Goal: Find specific page/section: Find specific page/section

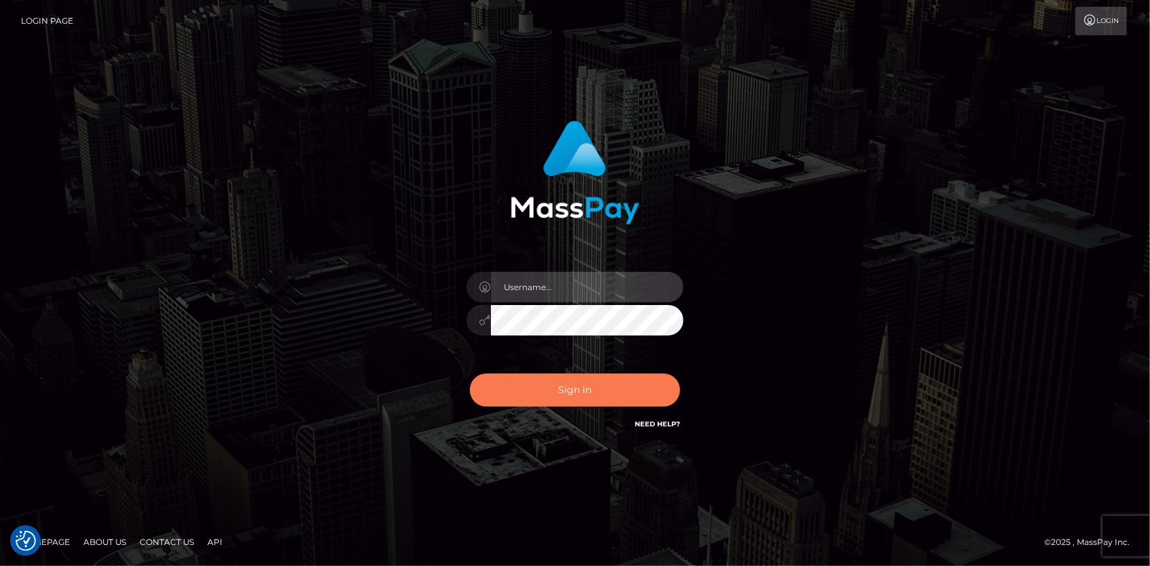
type input "Eduard Gavrilescu"
click at [624, 393] on button "Sign in" at bounding box center [575, 390] width 210 height 33
click at [578, 380] on button "Sign in" at bounding box center [575, 390] width 210 height 33
type input "Eduard Gavrilescu"
click at [562, 380] on button "Sign in" at bounding box center [575, 390] width 210 height 33
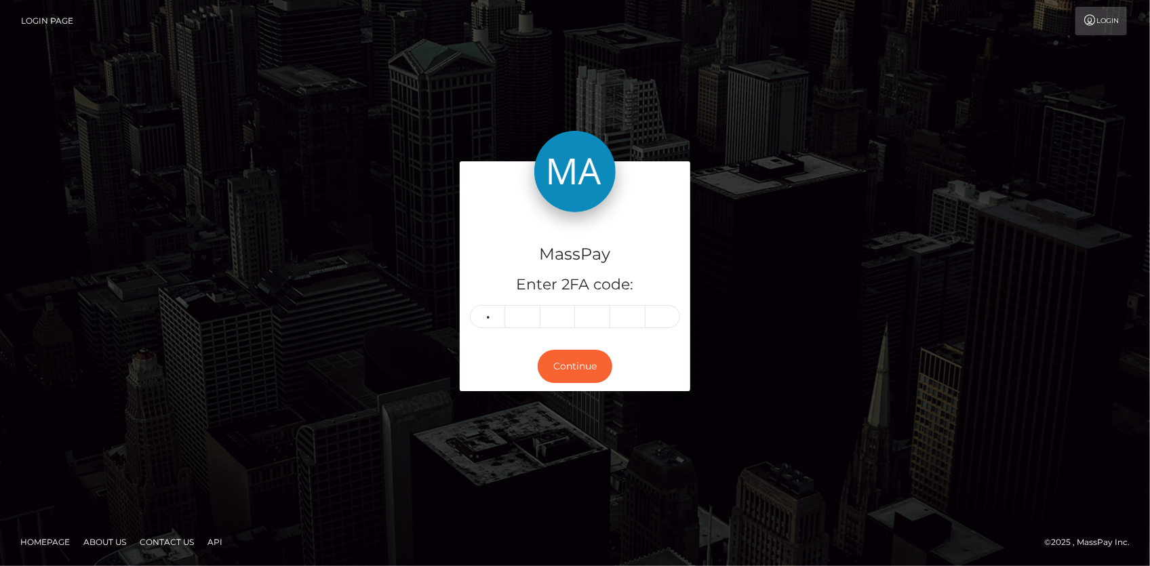
type input "9"
type input "7"
type input "4"
type input "3"
type input "0"
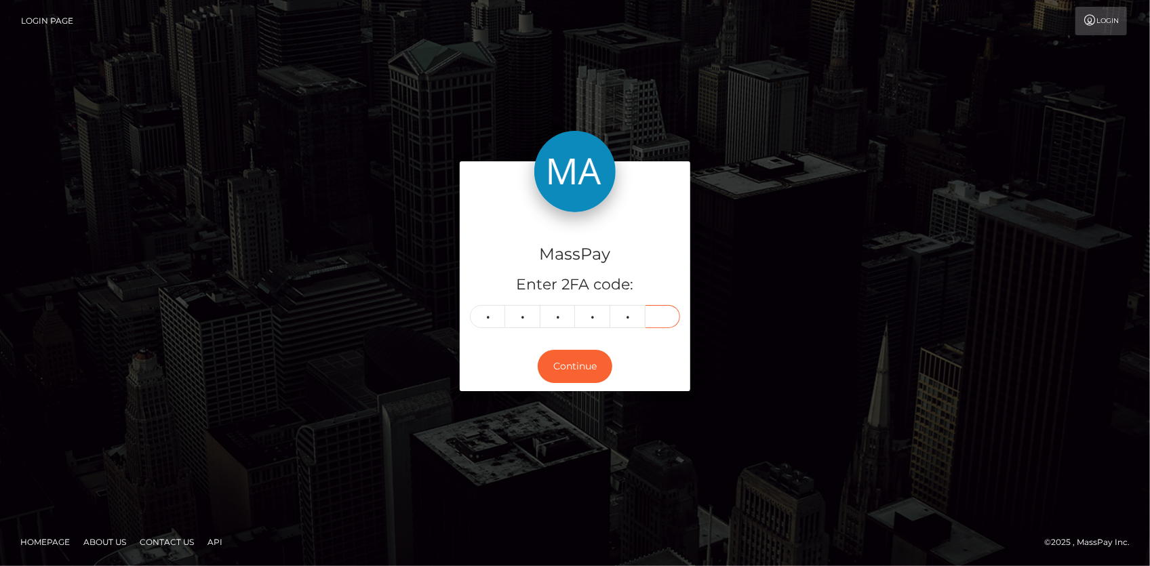
type input "5"
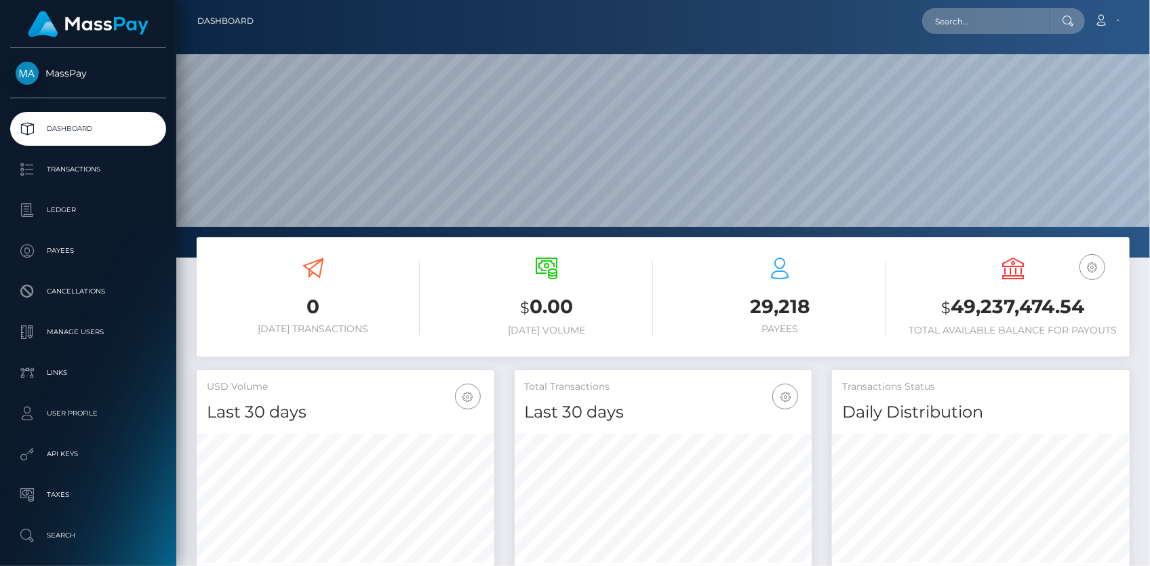
scroll to position [240, 297]
click at [925, 16] on div "Loading... Loading... Account Edit Profile Logout" at bounding box center [696, 21] width 864 height 28
click at [938, 20] on input "text" at bounding box center [985, 21] width 127 height 26
paste input "pout_2kmJZuwDswSnR"
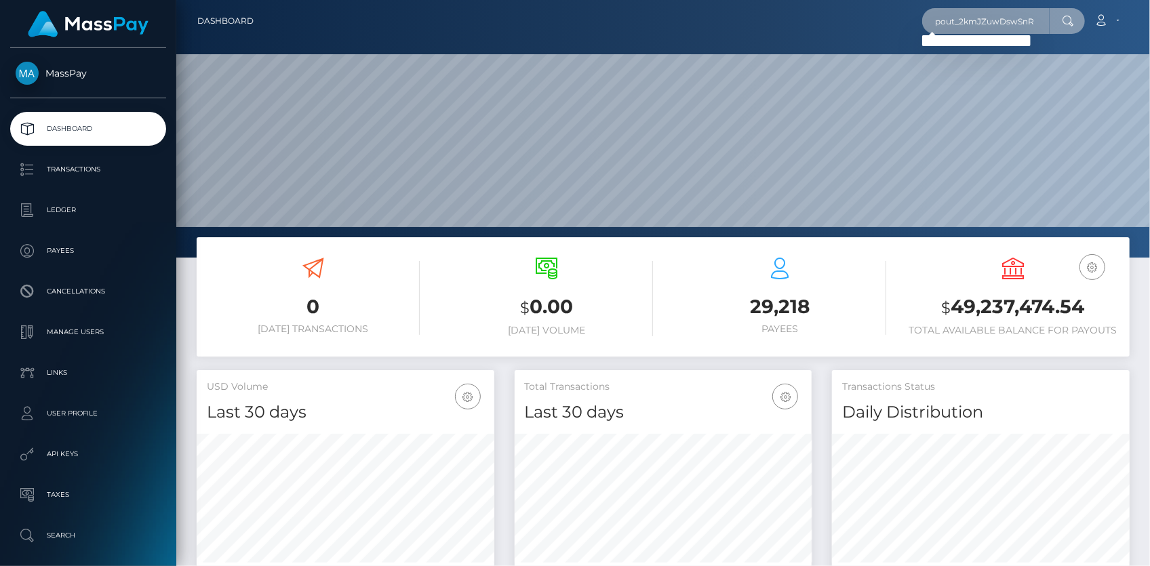
paste input "act_XPz0xzIoI1Pb"
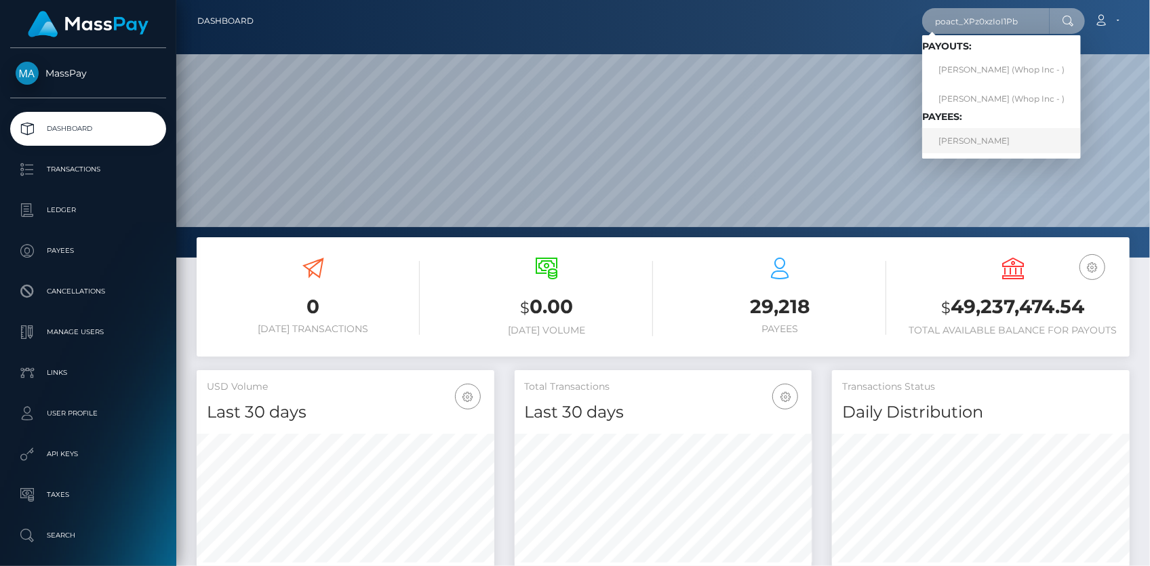
type input "poact_XPz0xzIoI1Pb"
click at [956, 146] on link "ANAS ANAS" at bounding box center [1001, 140] width 159 height 25
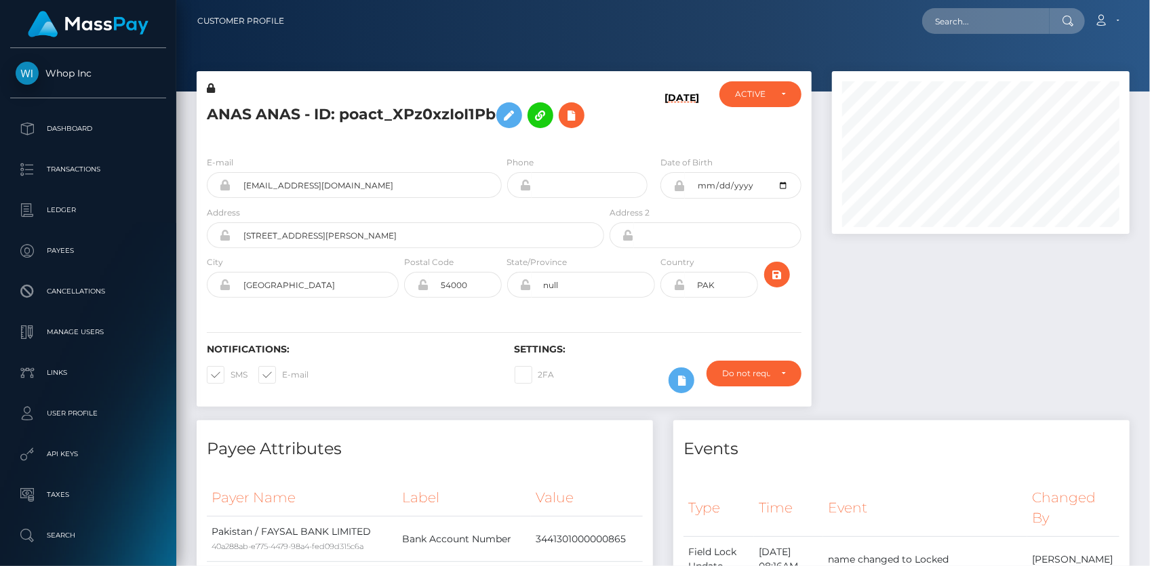
scroll to position [163, 297]
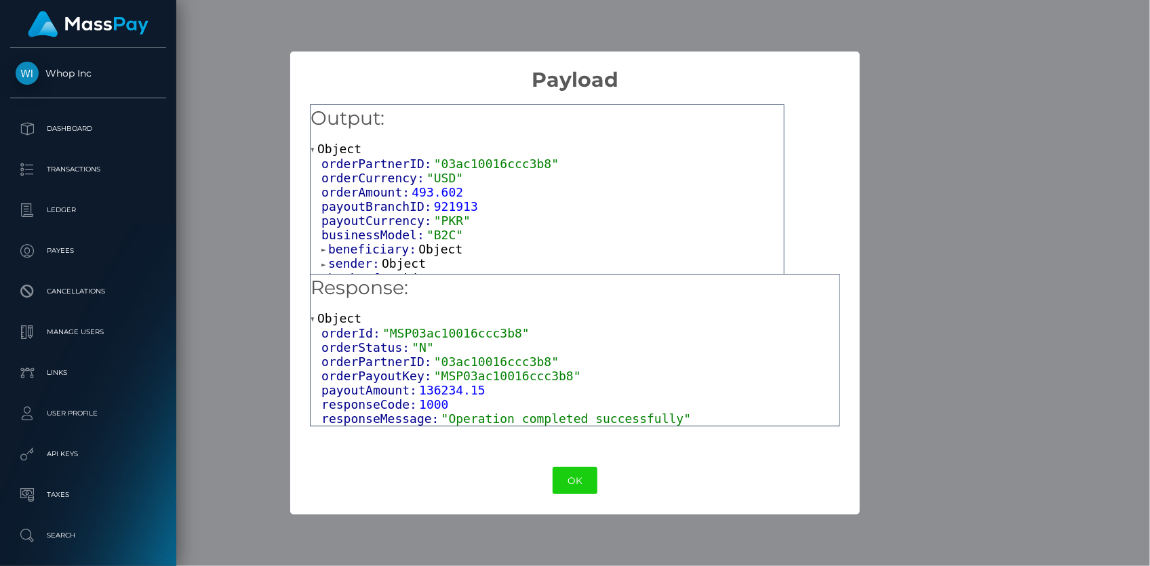
scroll to position [12, 0]
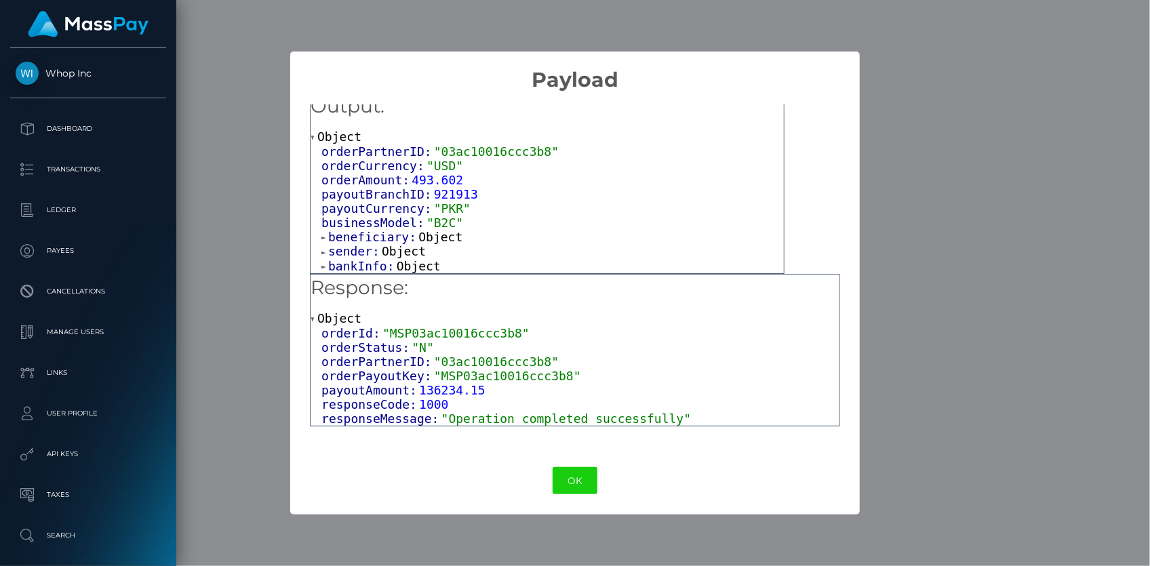
click at [370, 266] on span "bankInfo:" at bounding box center [362, 266] width 68 height 14
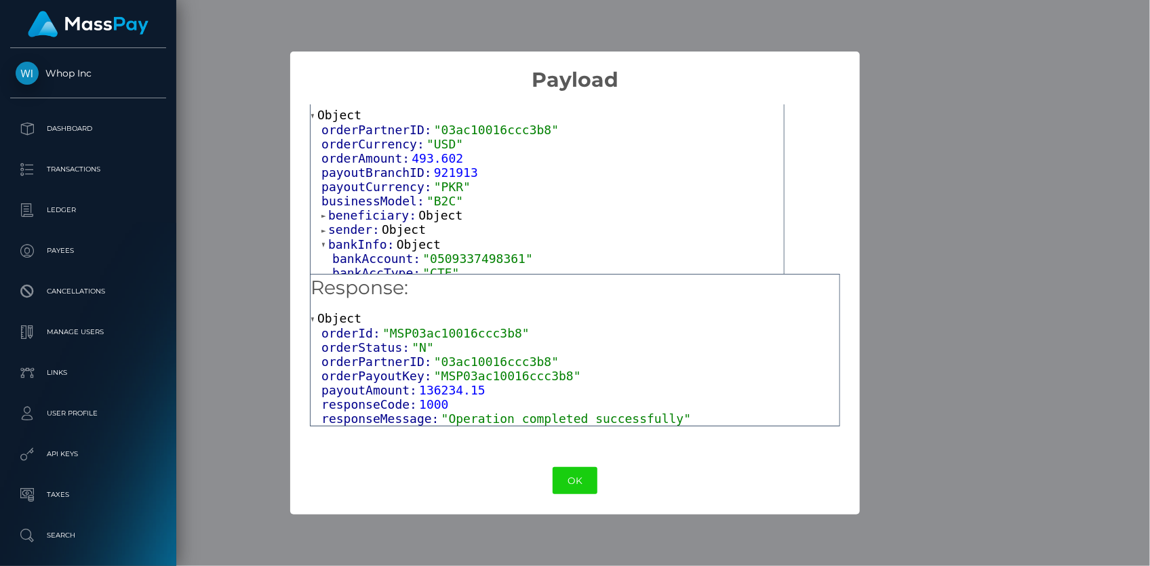
scroll to position [54, 0]
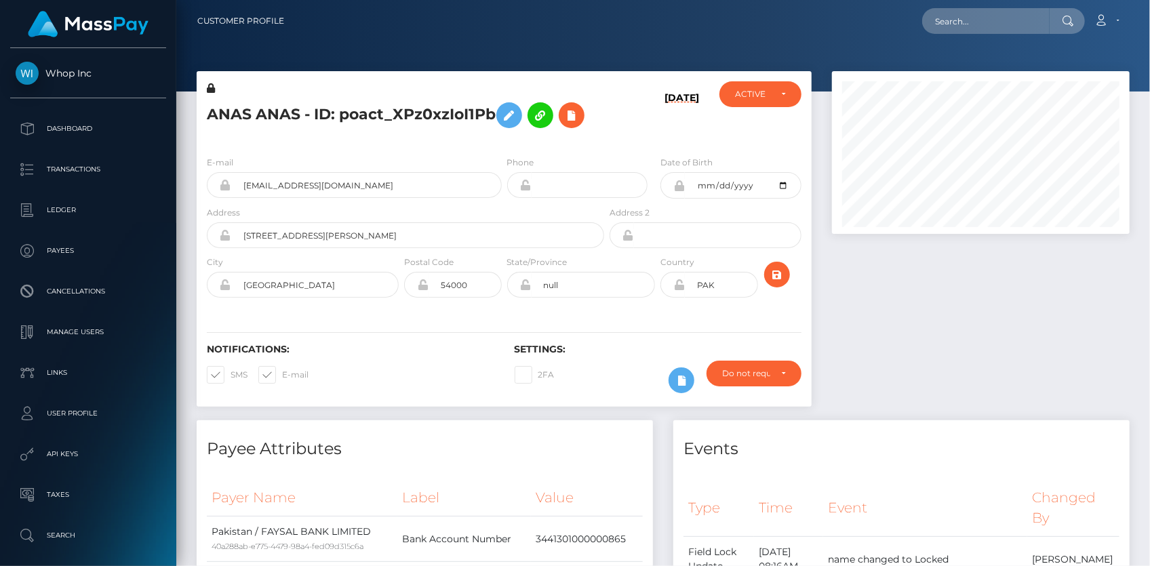
scroll to position [163, 297]
click at [952, 22] on input "text" at bounding box center [985, 21] width 127 height 26
paste input "c6adf42a-9d95-11f0-bd85-0694aced620b"
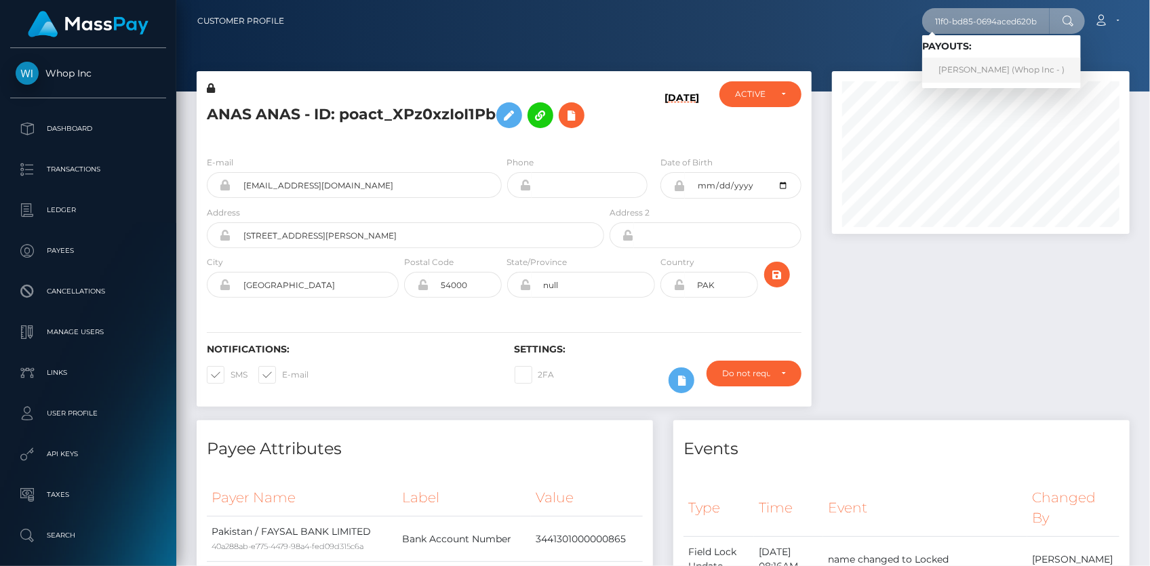
type input "c6adf42a-9d95-11f0-bd85-0694aced620b"
click at [978, 67] on link "BRIAN MUTINDA NZIOKA (Whop Inc - )" at bounding box center [1001, 70] width 159 height 25
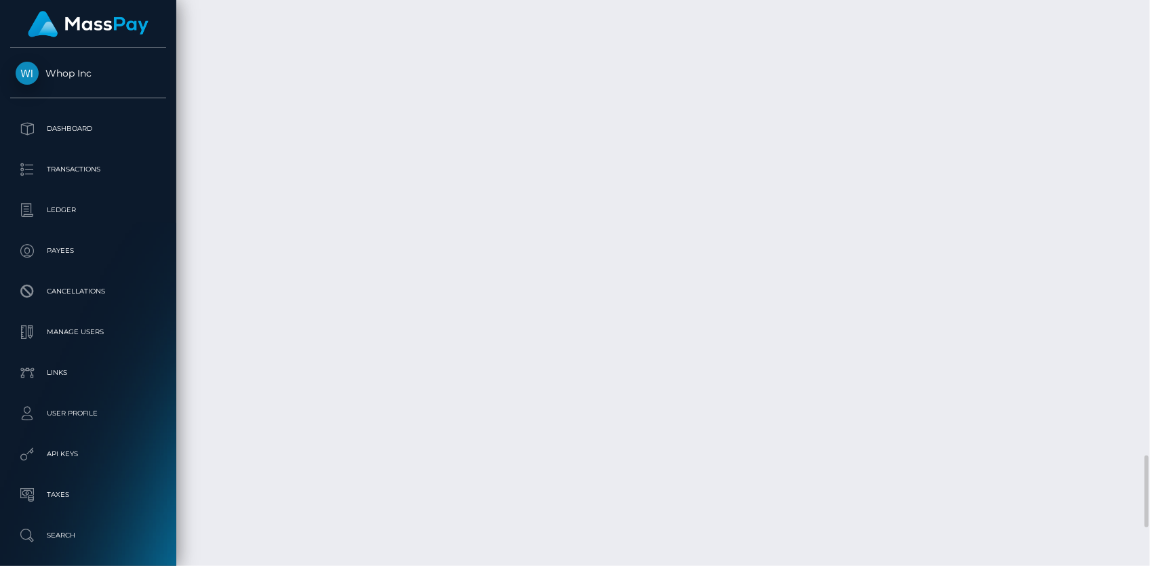
scroll to position [3903, 0]
copy td "RQLQKC4byRavjAOm5ke9b0"
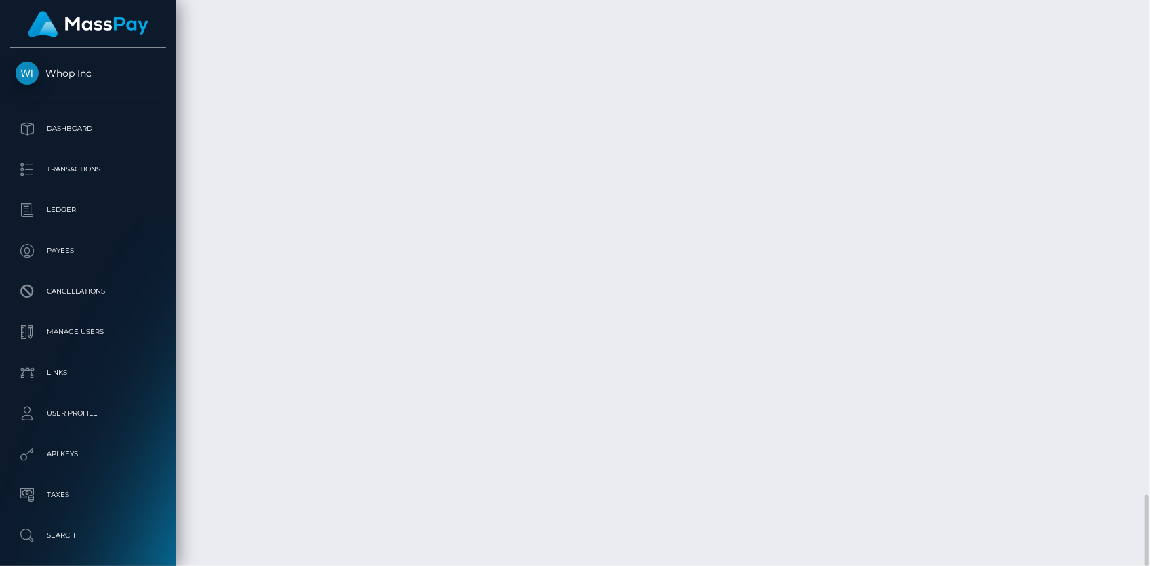
copy td "RQ1hXhpUJfcWHh57BOce9d"
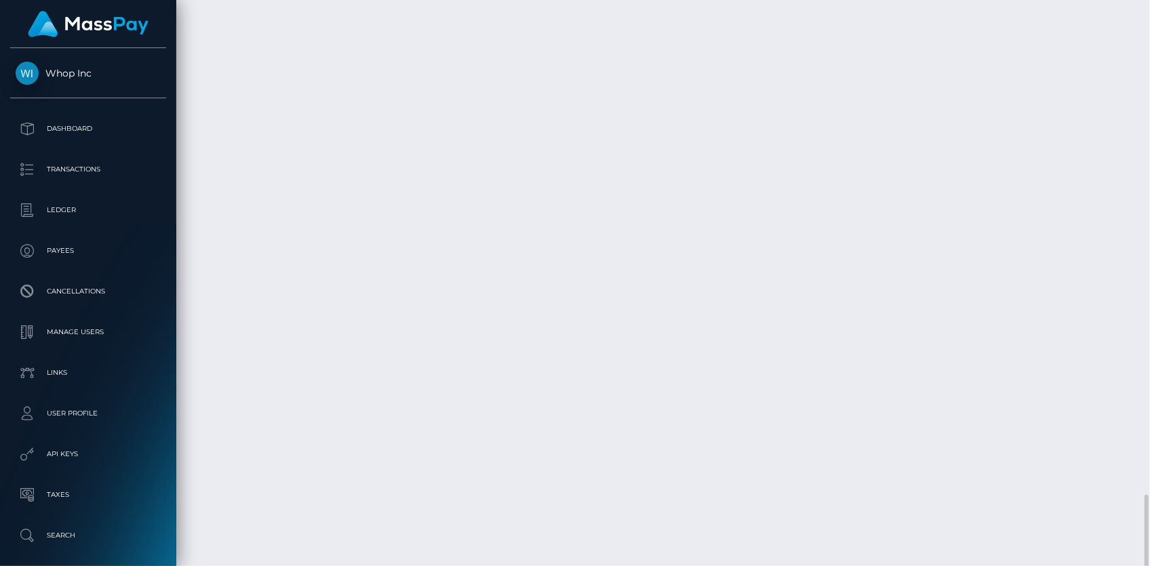
copy td "RQLQKC4byRavjAOm5ke9b0"
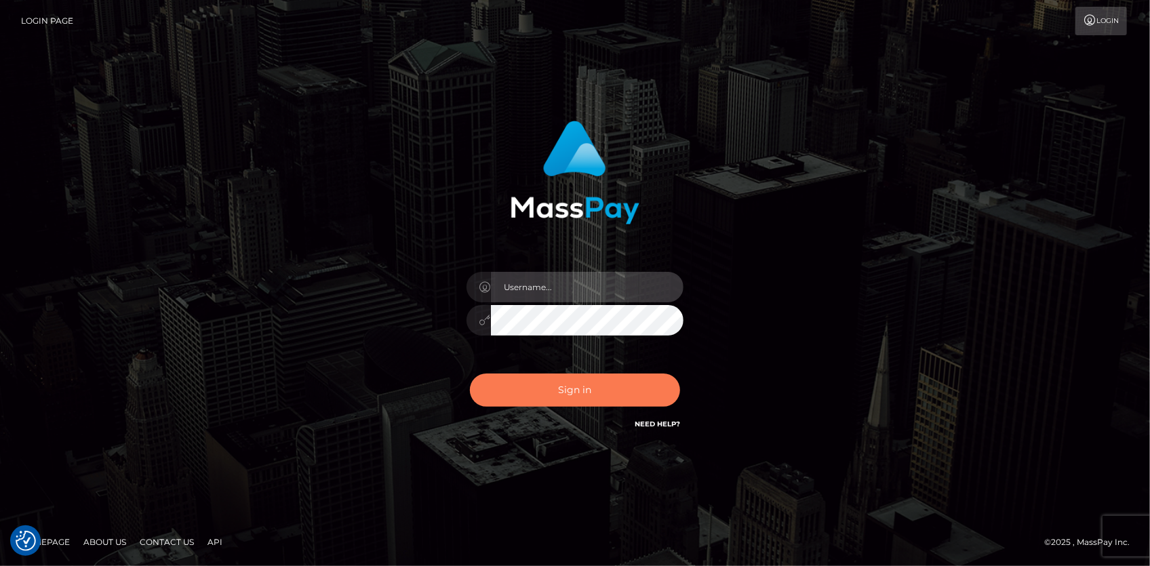
type input "[PERSON_NAME]"
click at [562, 377] on button "Sign in" at bounding box center [575, 390] width 210 height 33
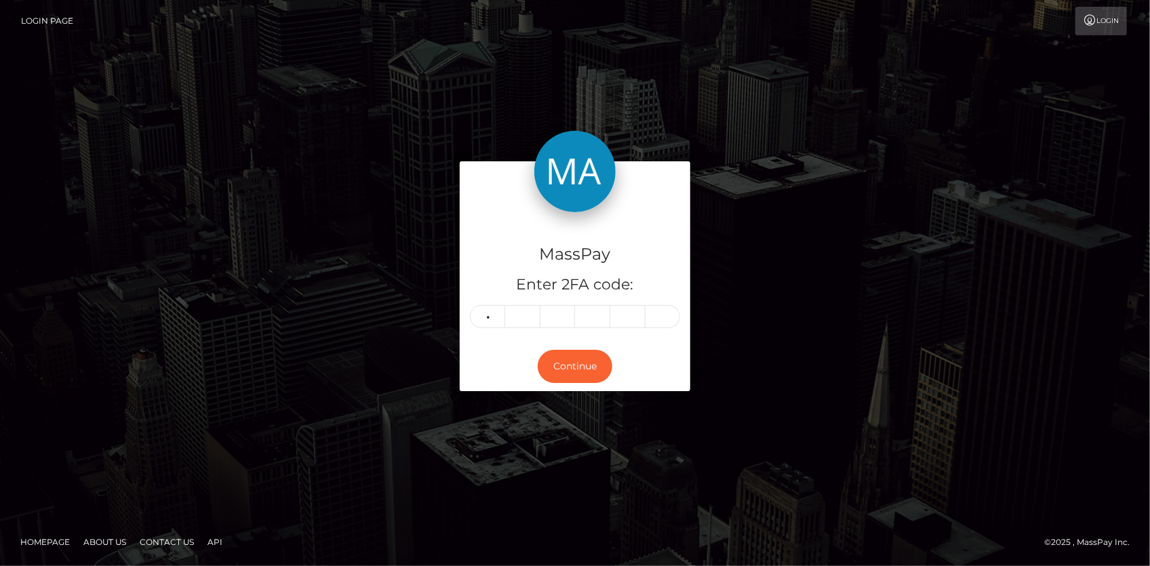
type input "2"
type input "3"
type input "5"
type input "4"
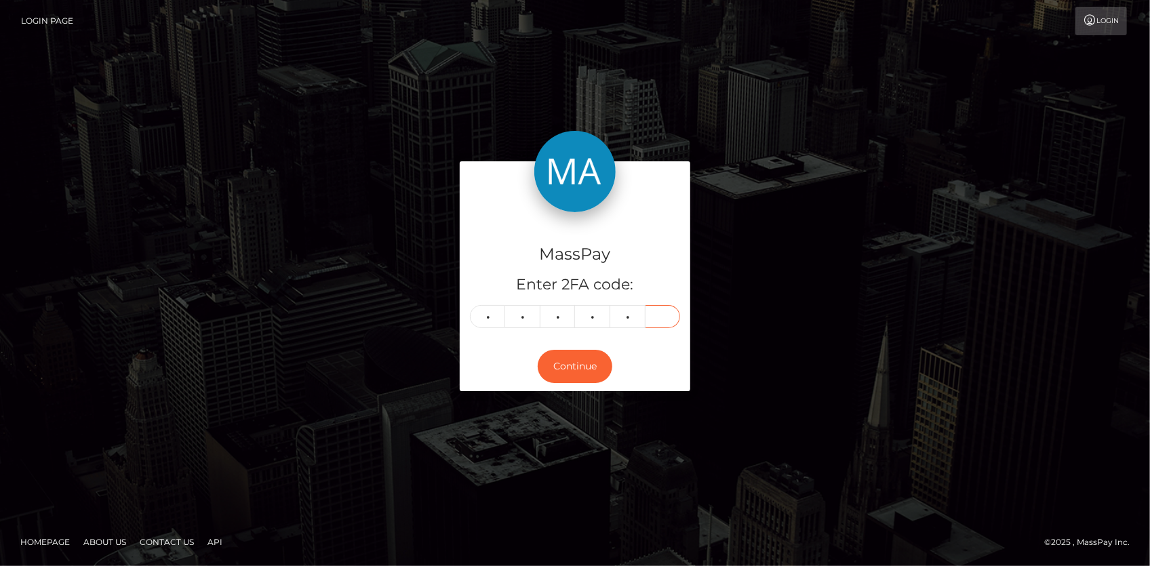
type input "9"
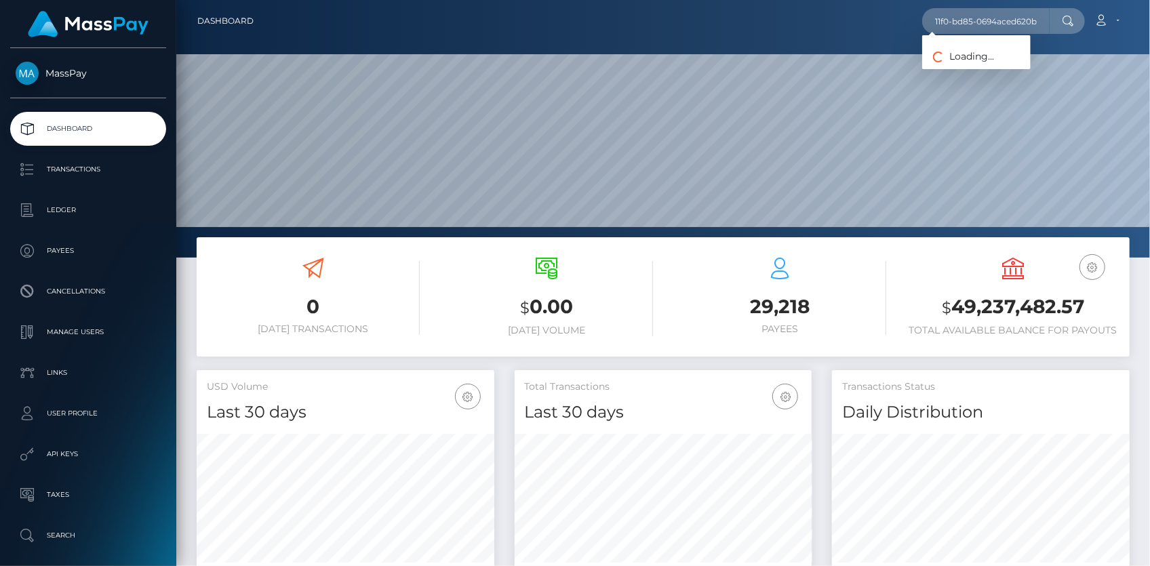
scroll to position [240, 297]
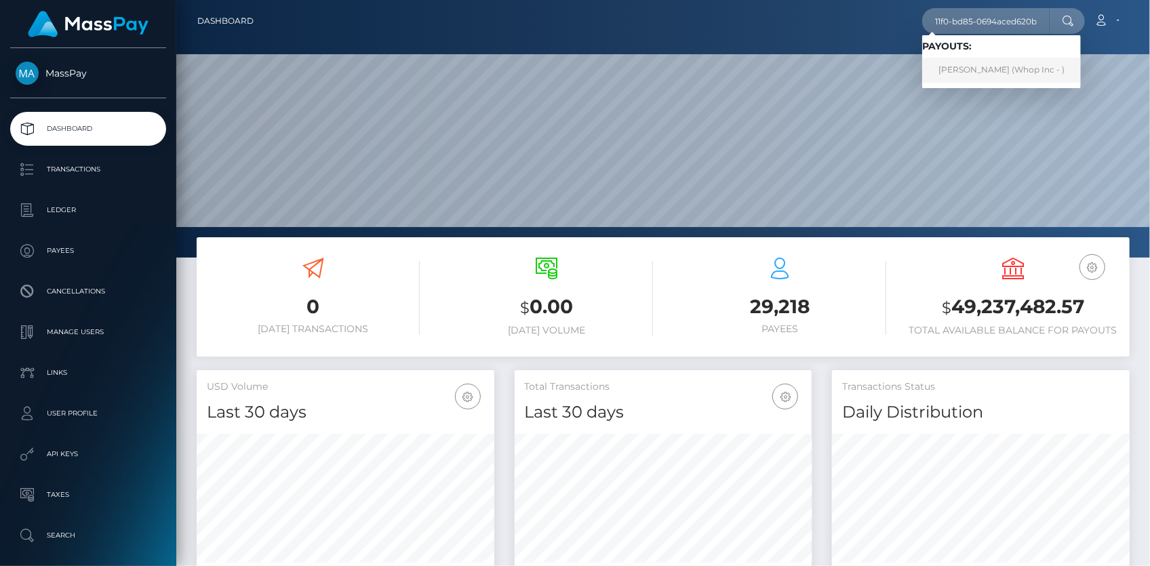
type input "352bb9a9-97d9-11f0-bd85-0694aced620b"
click at [961, 66] on link "SEANJOSEPH RAYMOND FILLARDI (Whop Inc - )" at bounding box center [1001, 70] width 159 height 25
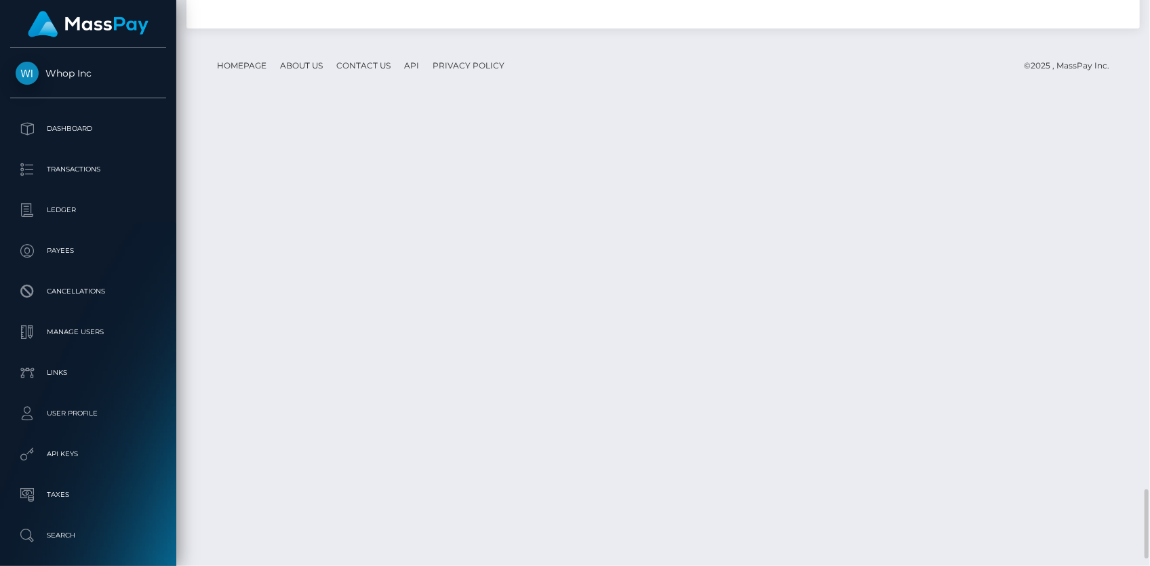
scroll to position [163, 297]
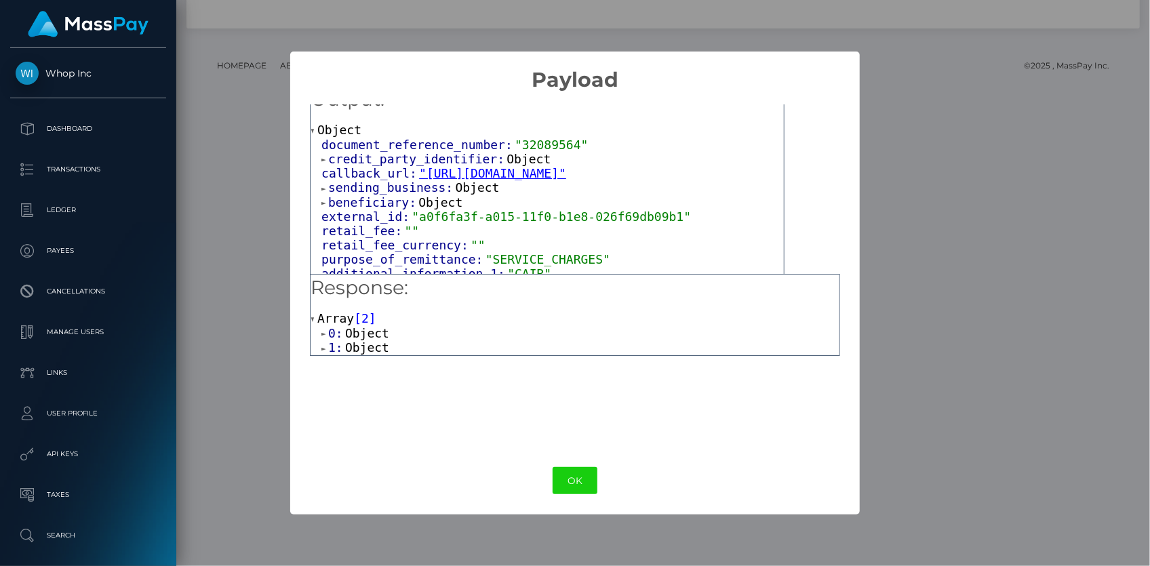
scroll to position [26, 0]
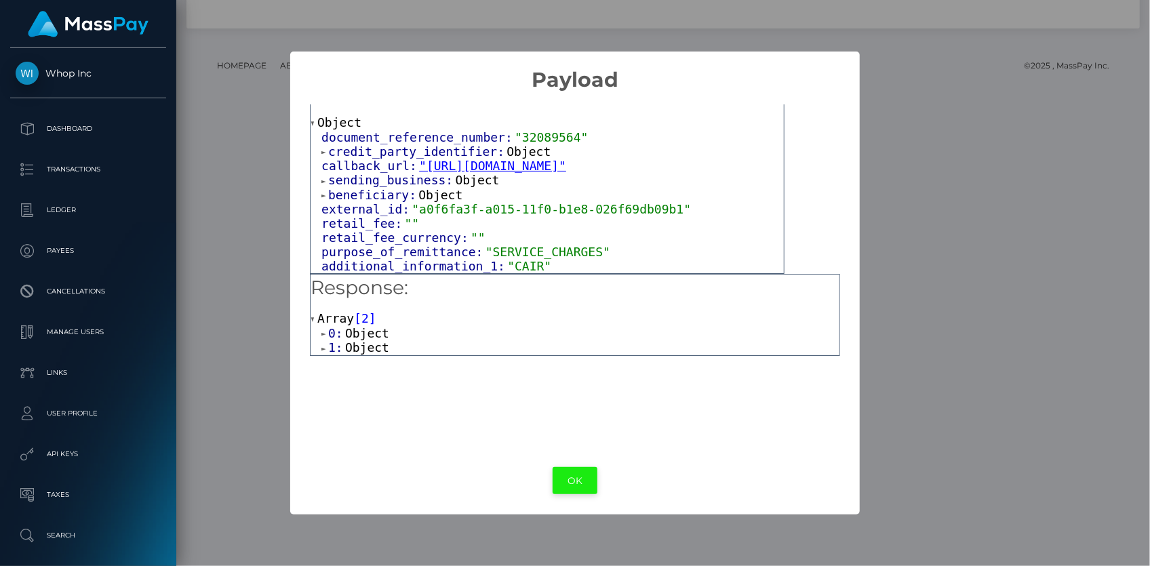
click at [569, 476] on button "OK" at bounding box center [575, 481] width 45 height 28
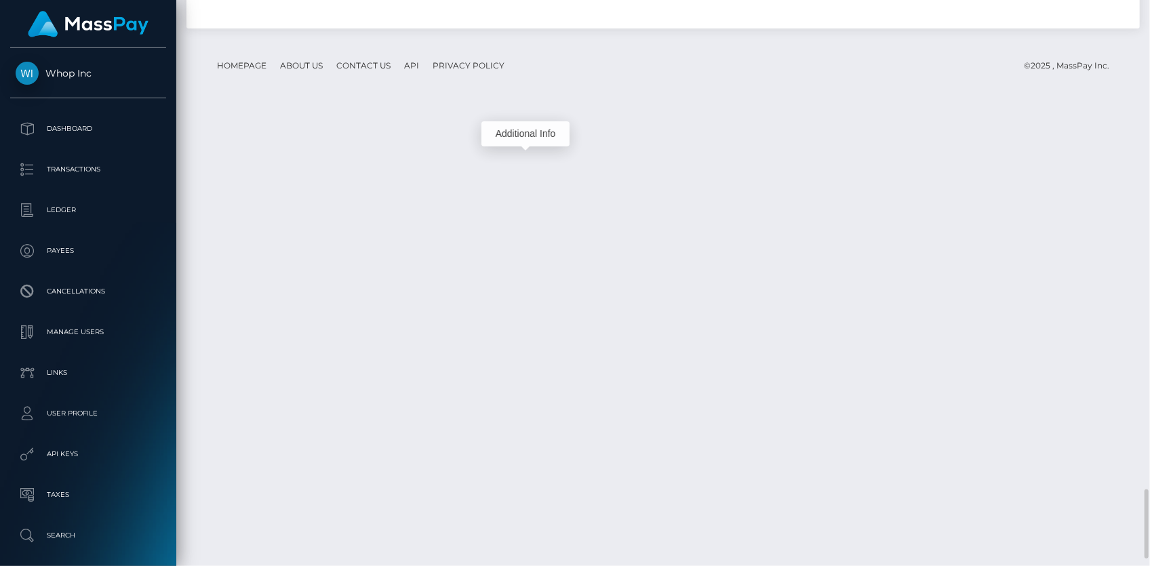
scroll to position [163, 297]
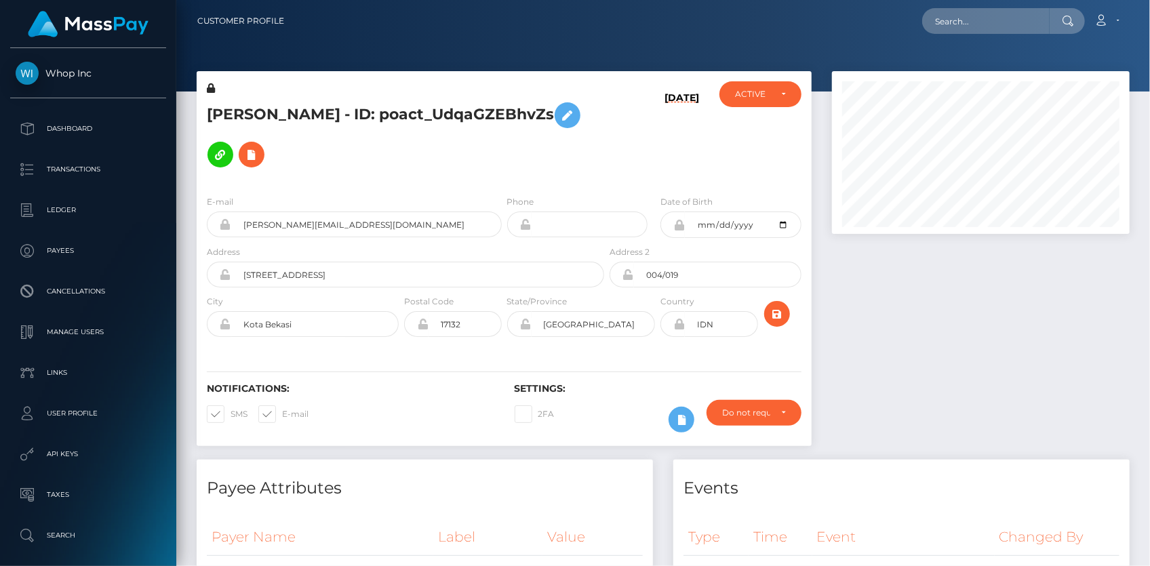
scroll to position [163, 297]
click at [935, 24] on input "text" at bounding box center [985, 21] width 127 height 26
paste input "d12af8c5-1d5e-47f7-9a33-769666aa0408"
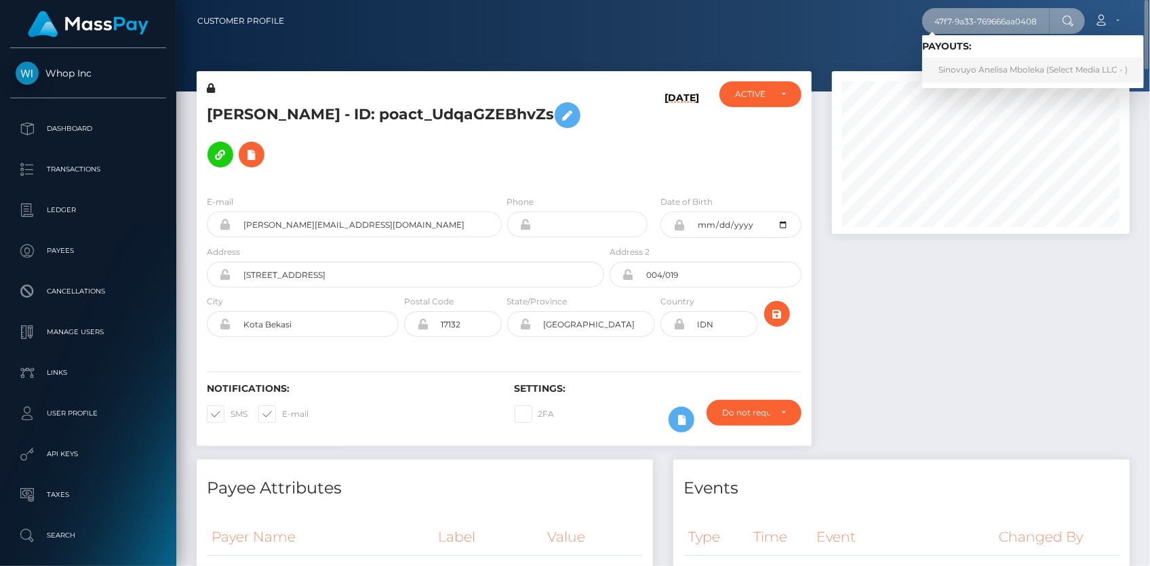
type input "d12af8c5-1d5e-47f7-9a33-769666aa0408"
click at [962, 65] on link "Sinovuyo Anelisa Mboleka (Select Media LLC - )" at bounding box center [1033, 70] width 222 height 25
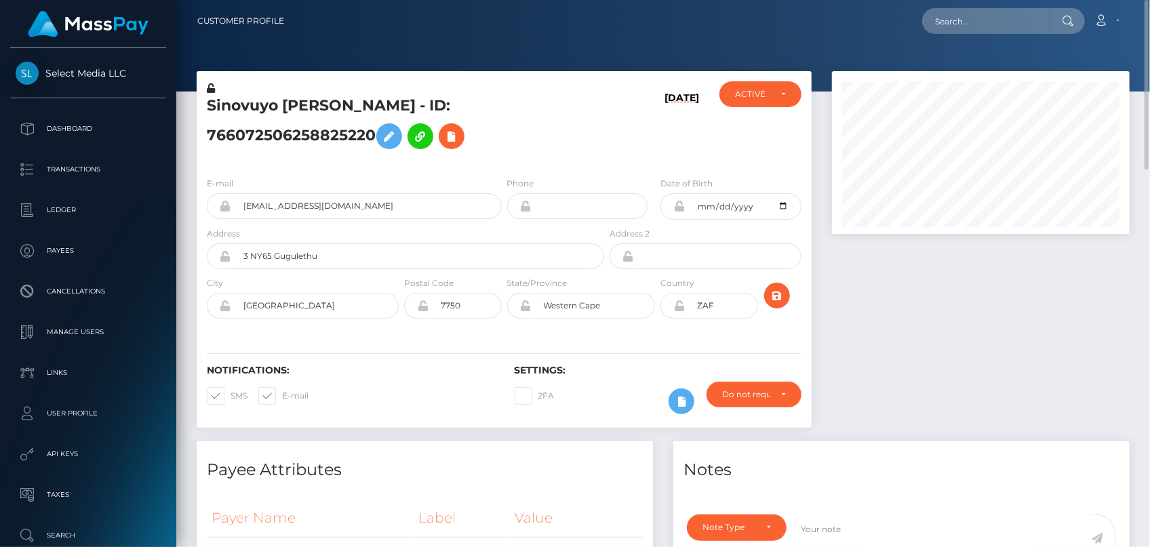
click at [921, 14] on div "Loading... Loading... Account Edit Profile Logout" at bounding box center [712, 21] width 834 height 28
click at [932, 14] on input "text" at bounding box center [985, 21] width 127 height 26
paste input "d74ac115-42c2-4d11-ab4b-302c6b5aa9ab"
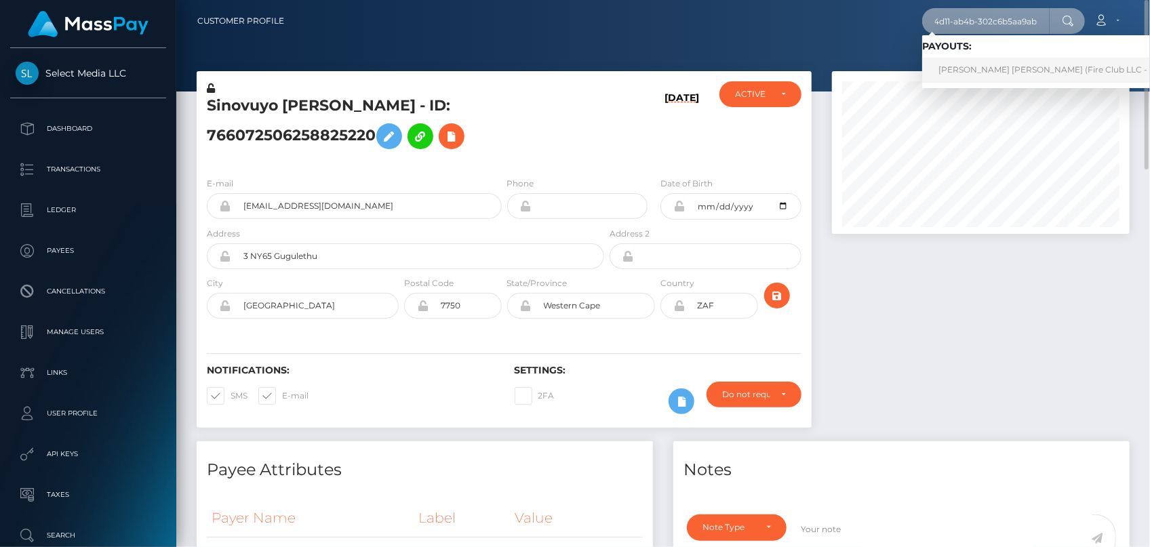
type input "d74ac115-42c2-4d11-ab4b-302c6b5aa9ab"
click at [971, 68] on link "José Luis Cordova Tercero (Fire Club LLC - )" at bounding box center [1045, 70] width 246 height 25
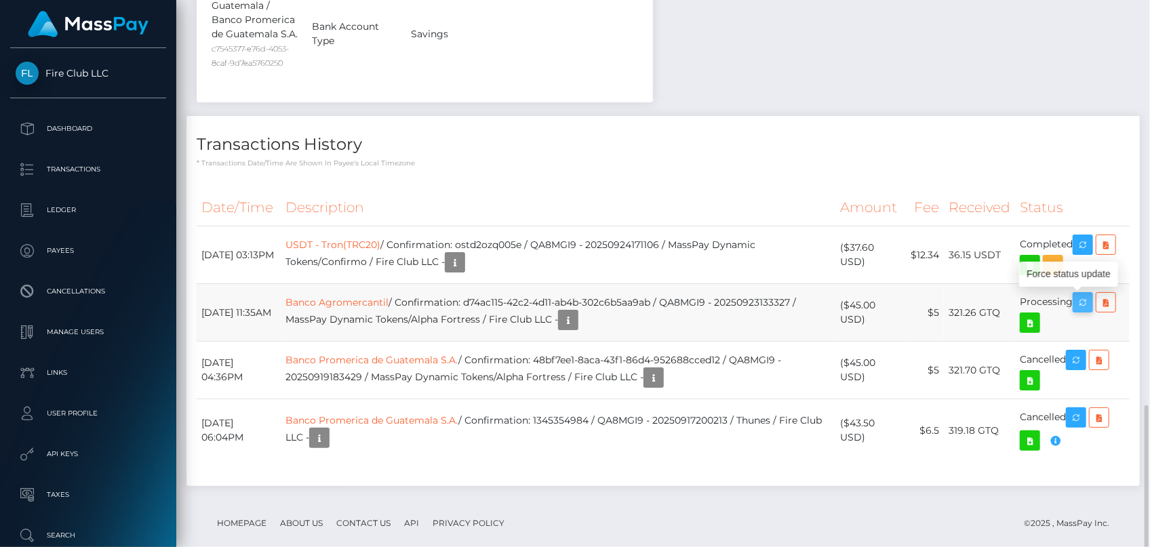
scroll to position [163, 297]
click at [1081, 308] on icon "button" at bounding box center [1083, 302] width 16 height 17
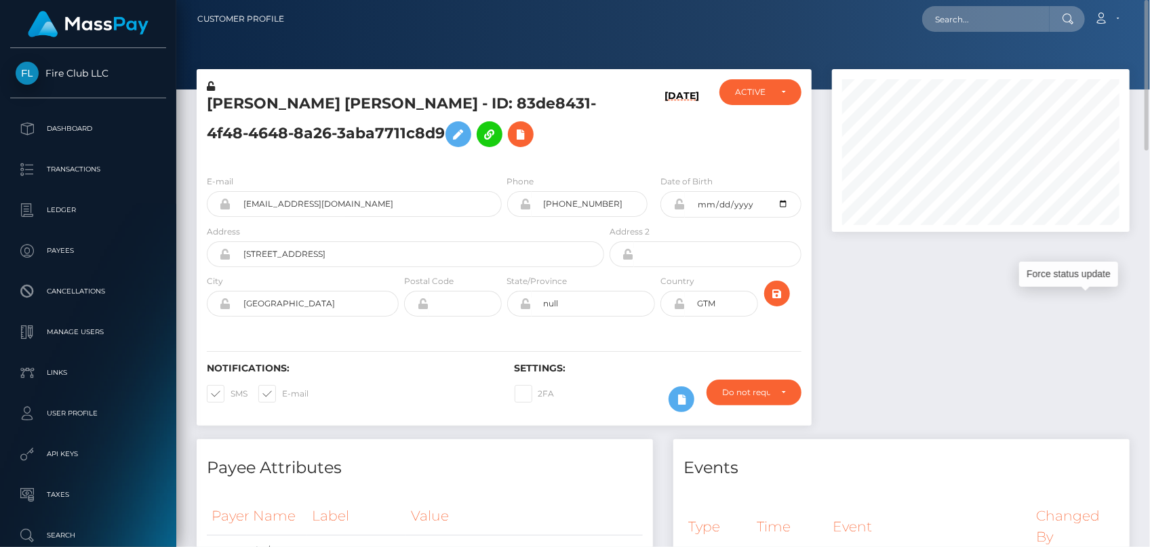
scroll to position [0, 0]
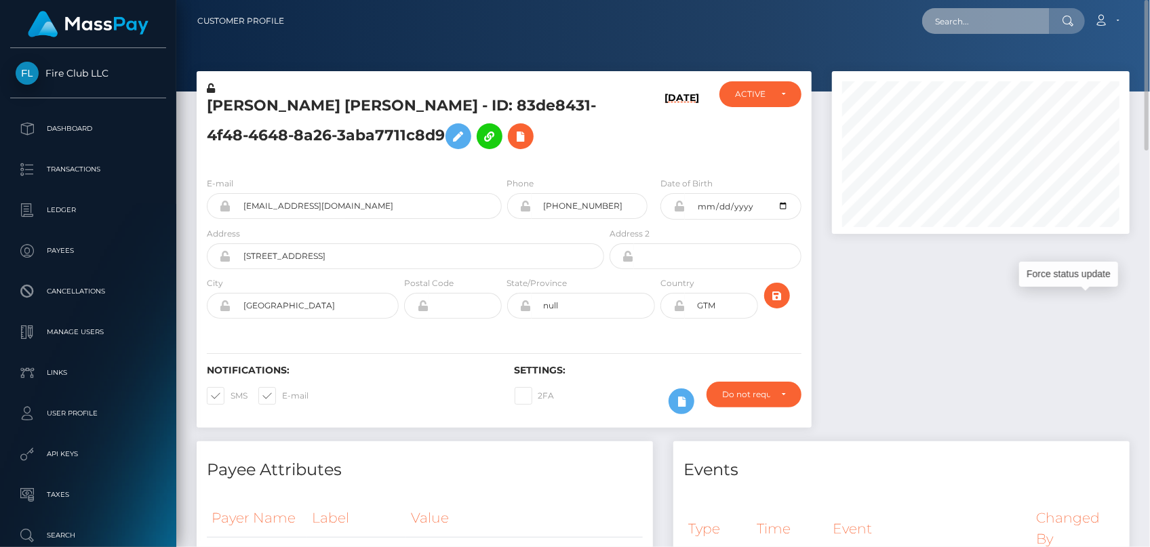
click at [990, 16] on input "text" at bounding box center [985, 21] width 127 height 26
paste input "d12af8c5-1d5e-47f7-9a33-769666aa0408"
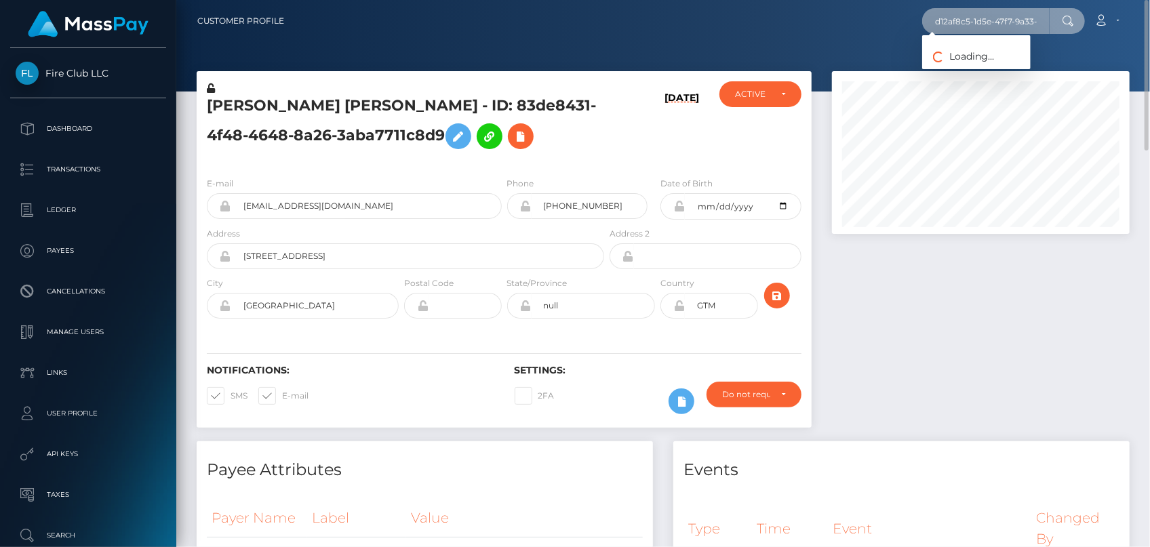
scroll to position [0, 67]
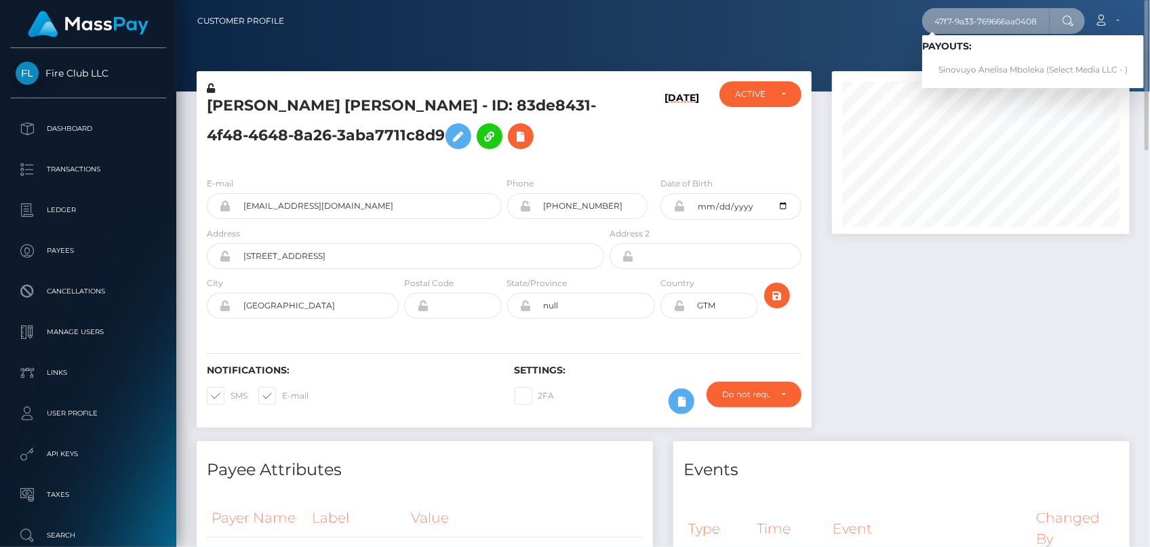
type input "d12af8c5-1d5e-47f7-9a33-769666aa0408"
click at [955, 68] on link "Sinovuyo Anelisa Mboleka (Select Media LLC - )" at bounding box center [1033, 70] width 222 height 25
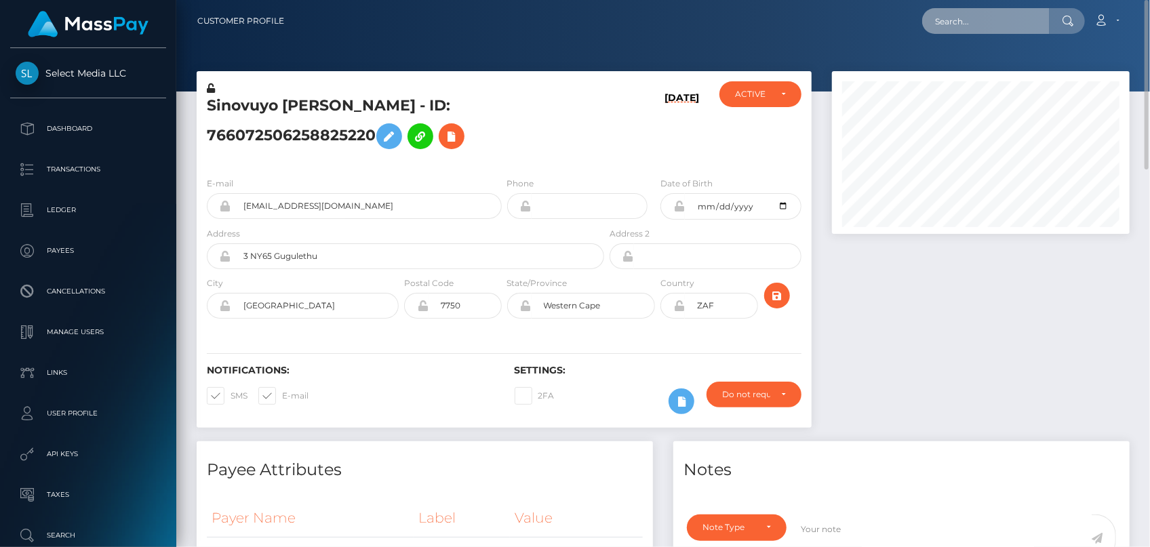
click at [957, 18] on input "text" at bounding box center [985, 21] width 127 height 26
paste input "829896956921802752"
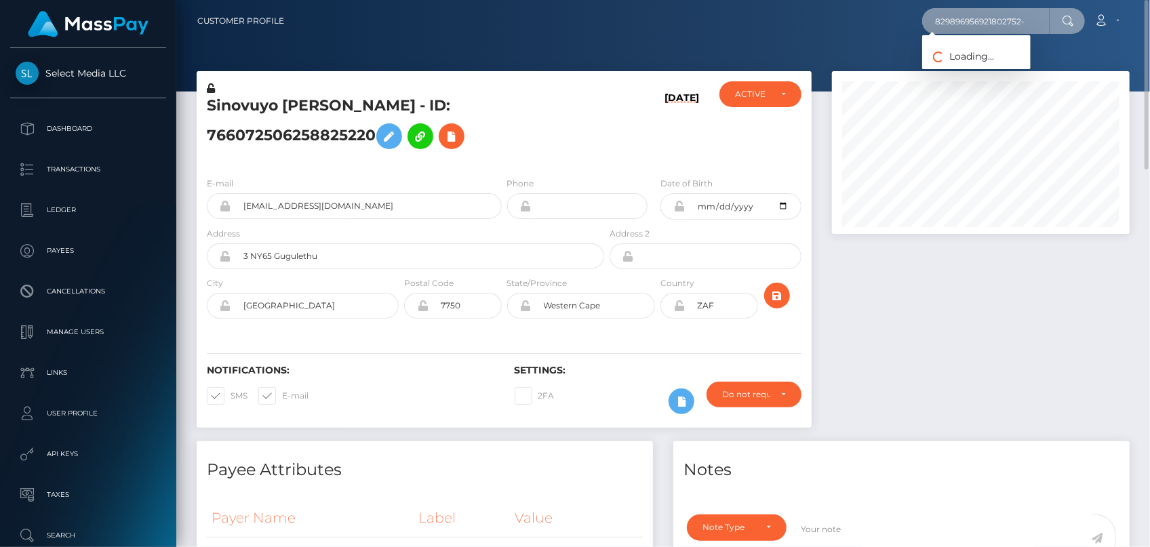
type input "829896956921802752-2"
paste input "534486272454963200"
type input "534486272454963200"
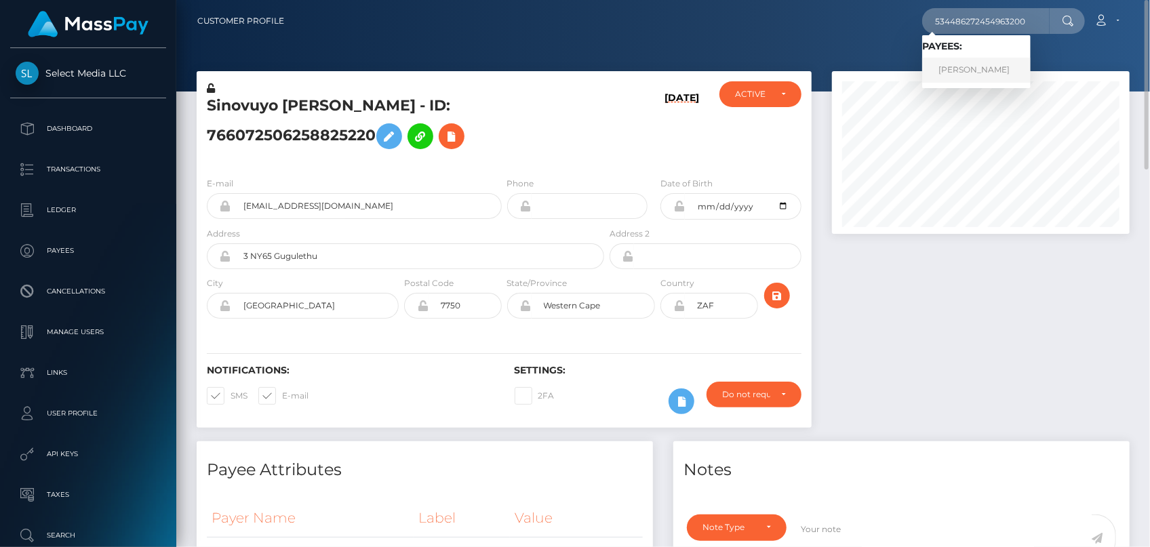
click at [961, 72] on link "Hajime Fujiwara" at bounding box center [976, 70] width 108 height 25
